Goal: Find contact information: Find contact information

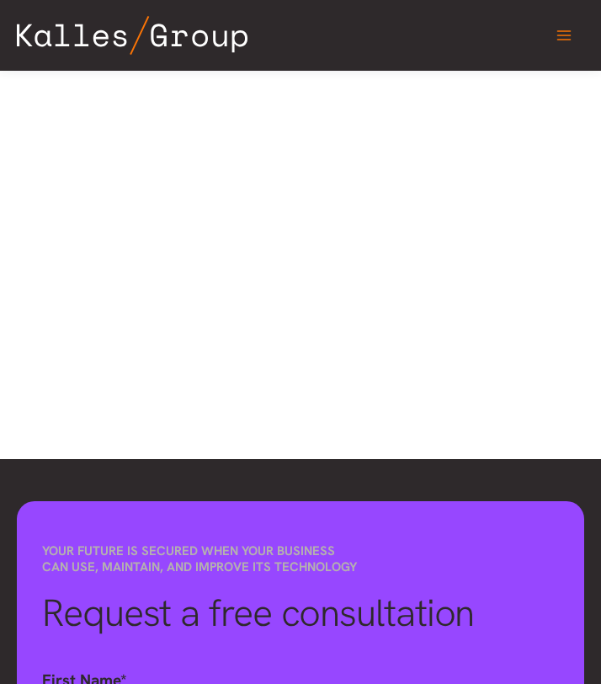
scroll to position [953, 0]
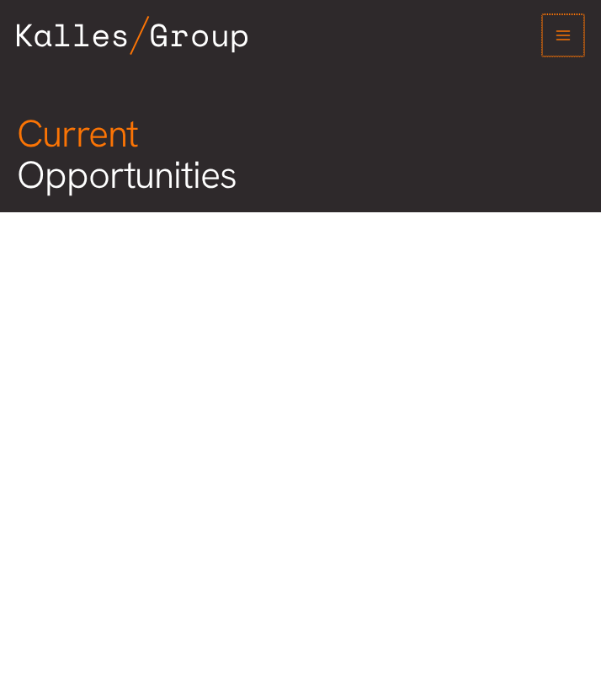
click at [560, 38] on icon "Main menu toggle" at bounding box center [563, 35] width 17 height 17
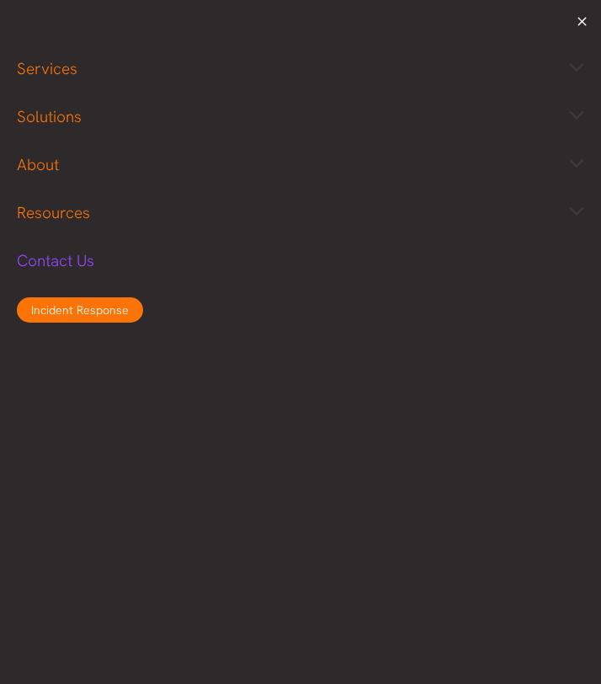
click at [49, 266] on span "Contact Us" at bounding box center [55, 260] width 77 height 21
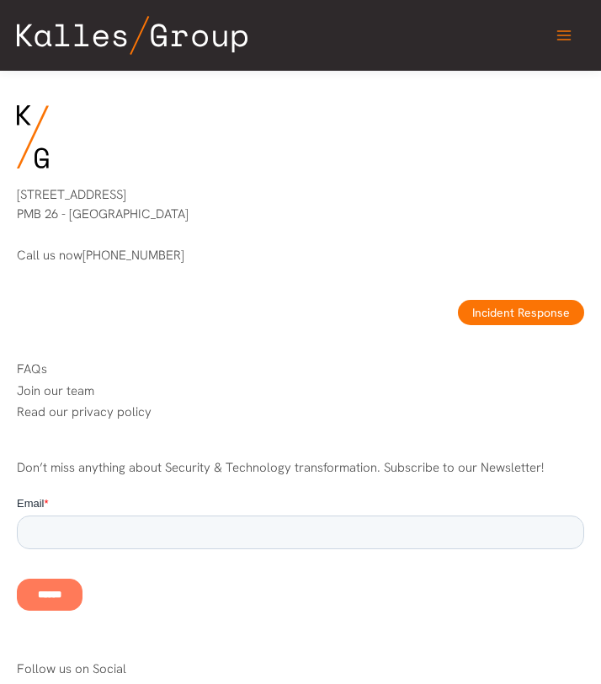
scroll to position [1649, 0]
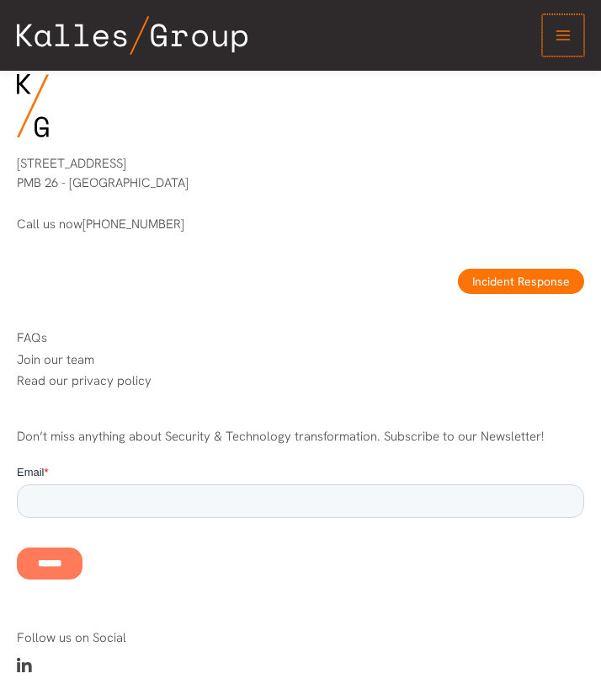
click at [556, 40] on icon "Main menu toggle" at bounding box center [563, 35] width 17 height 17
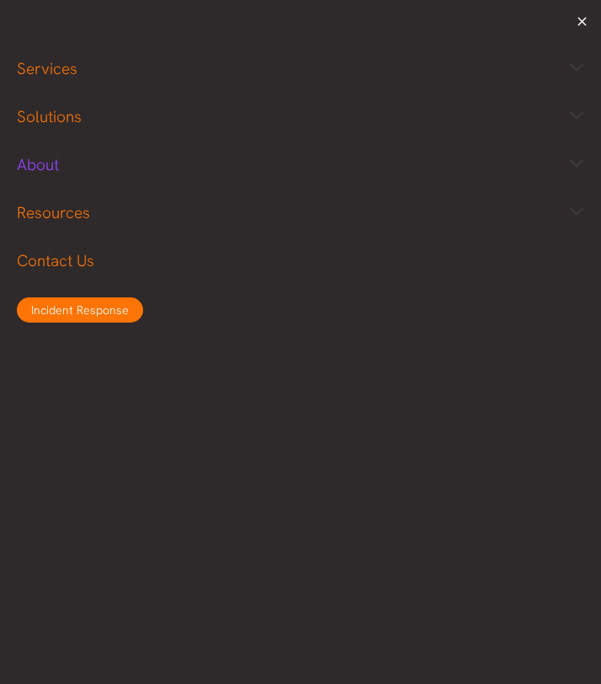
click at [44, 160] on span "About" at bounding box center [38, 164] width 42 height 21
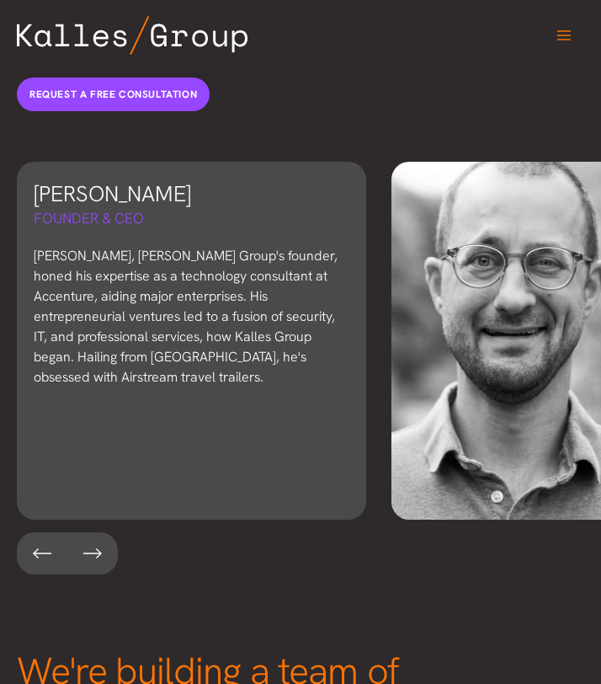
scroll to position [3319, 0]
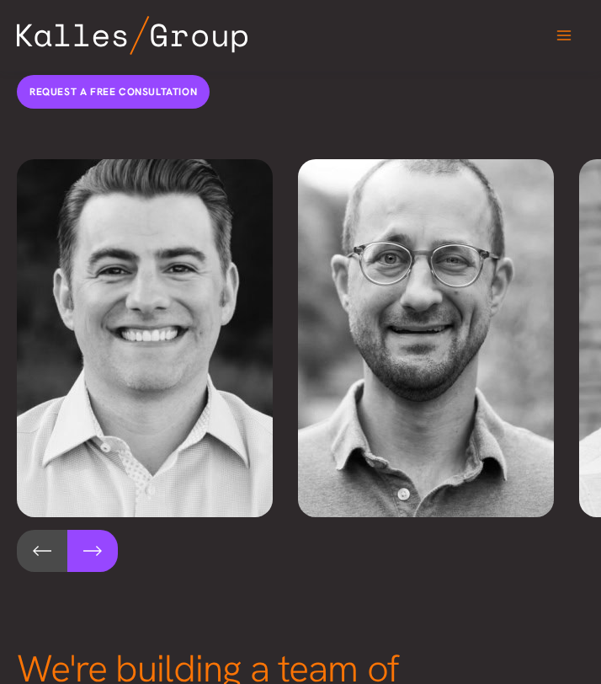
click at [88, 530] on button at bounding box center [92, 551] width 51 height 42
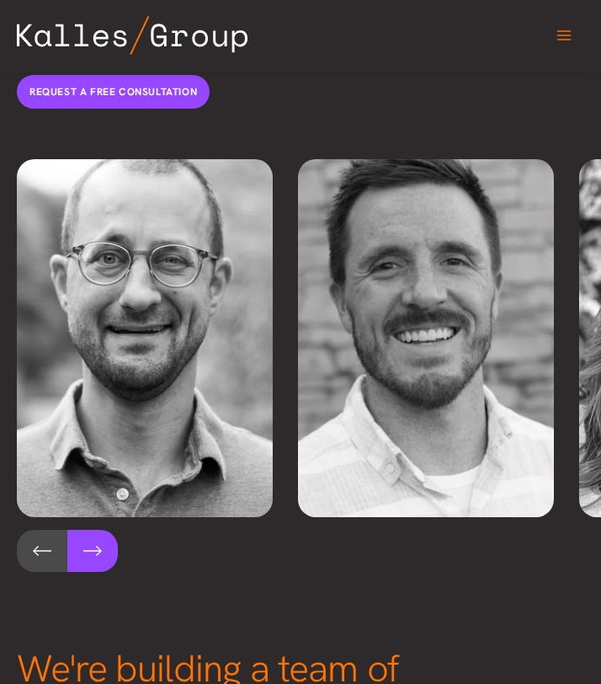
click at [88, 530] on button at bounding box center [92, 551] width 51 height 42
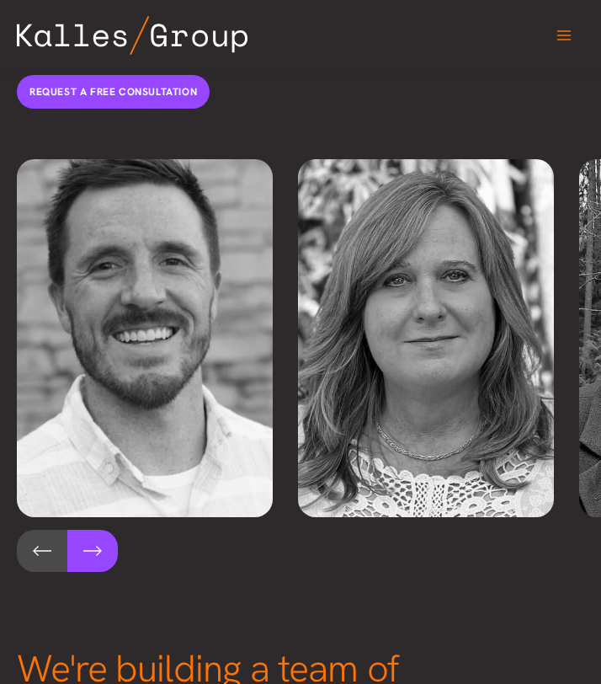
click at [88, 530] on button at bounding box center [92, 551] width 51 height 42
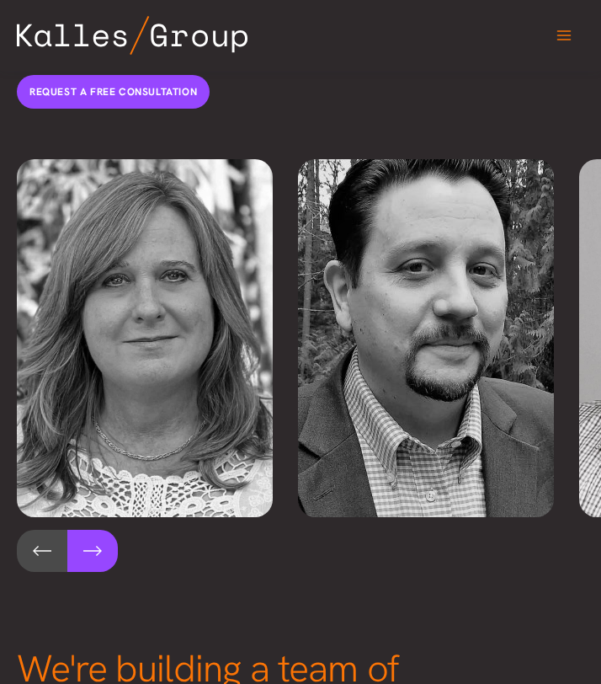
click at [88, 530] on button at bounding box center [92, 551] width 51 height 42
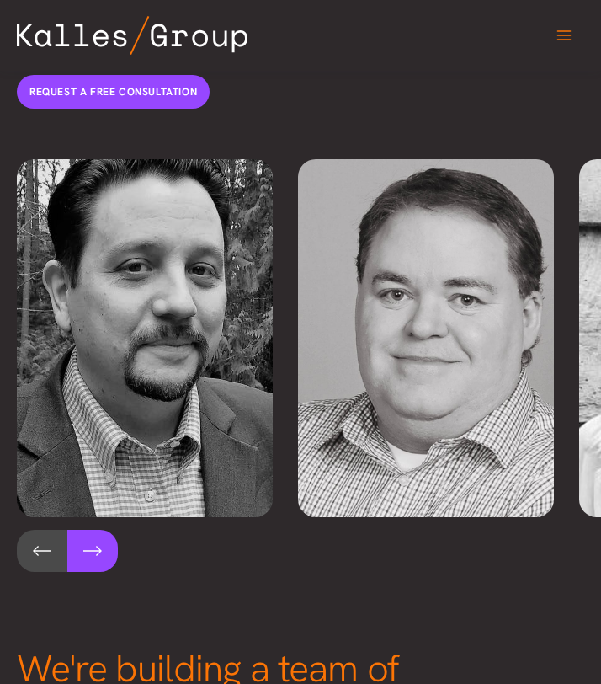
click at [88, 530] on button at bounding box center [92, 551] width 51 height 42
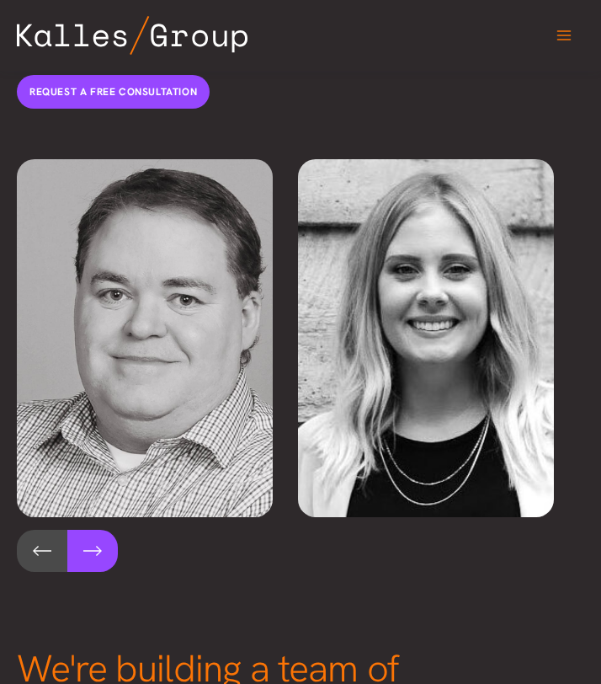
click at [88, 530] on button at bounding box center [92, 551] width 51 height 42
